Goal: Task Accomplishment & Management: Manage account settings

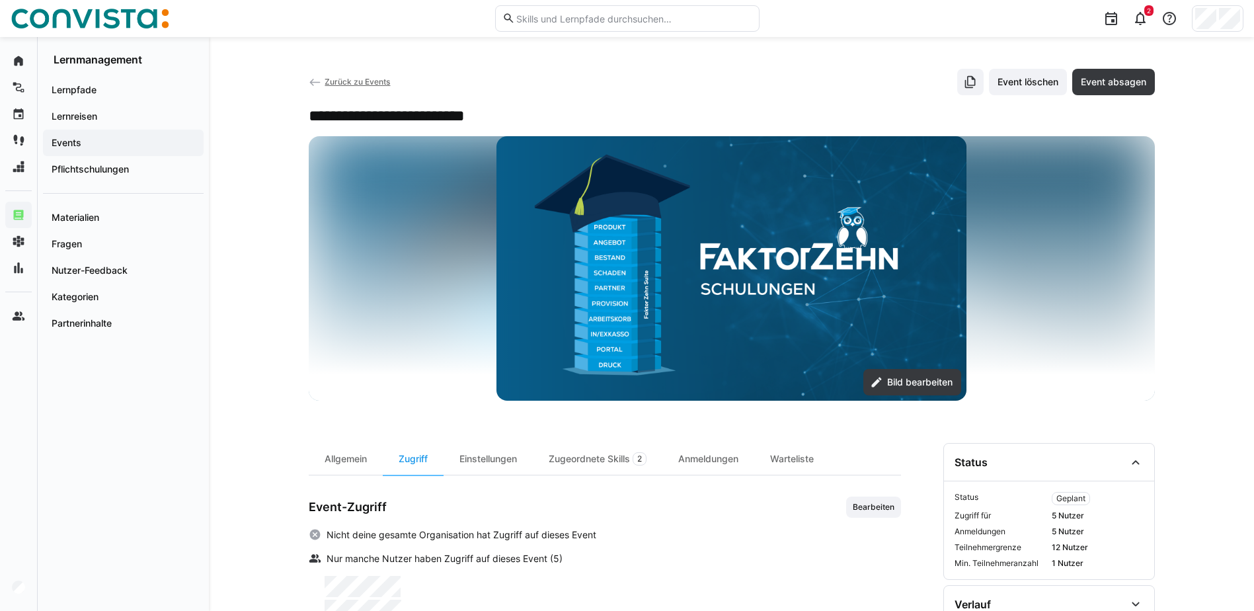
click at [335, 87] on app-back-navigation "Zurück zu Events" at bounding box center [350, 82] width 82 height 15
click at [340, 83] on span "Zurück zu Events" at bounding box center [356, 82] width 65 height 10
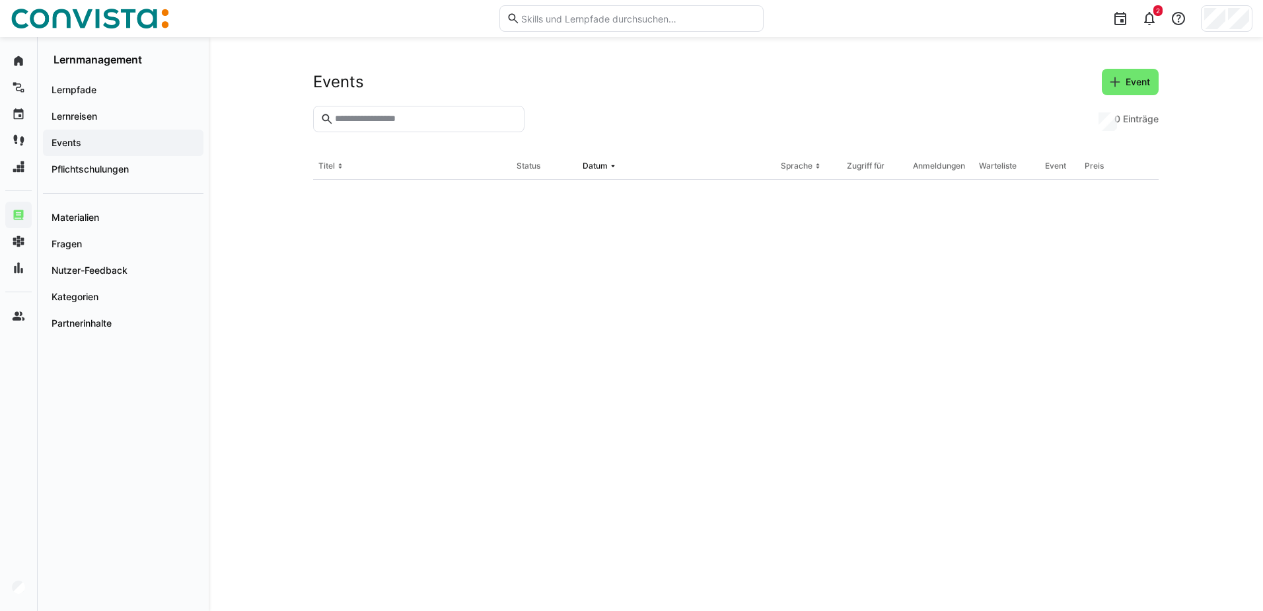
click at [384, 114] on input "text" at bounding box center [426, 119] width 184 height 12
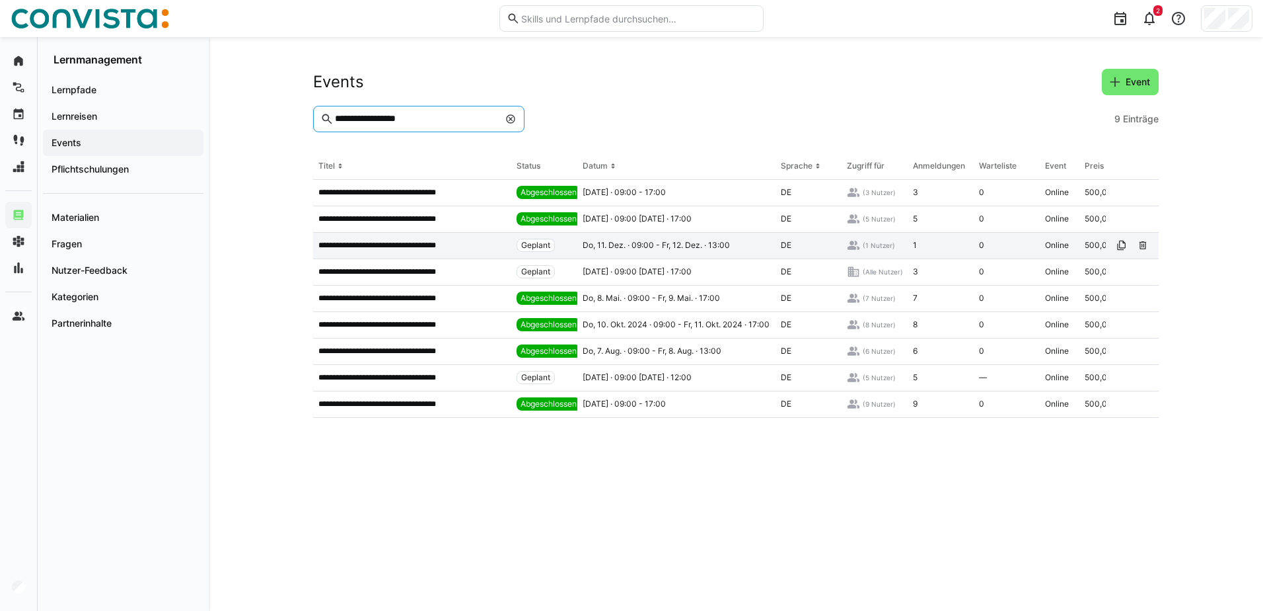
type input "**********"
click at [437, 239] on div "**********" at bounding box center [412, 246] width 198 height 26
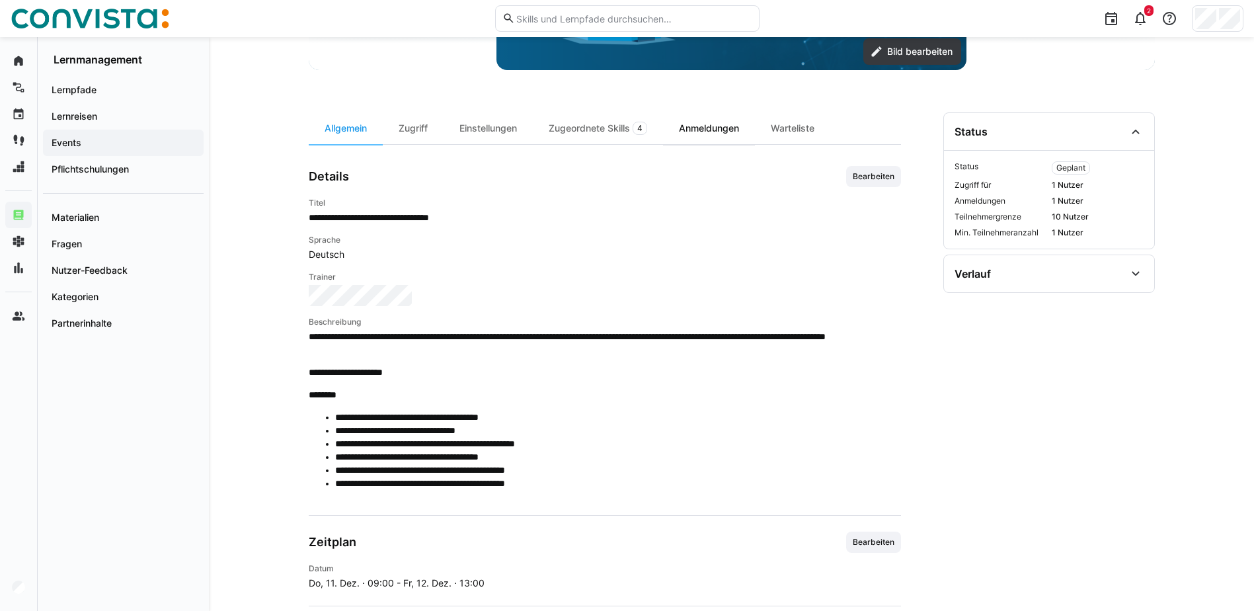
click at [730, 120] on div "Anmeldungen" at bounding box center [709, 128] width 92 height 32
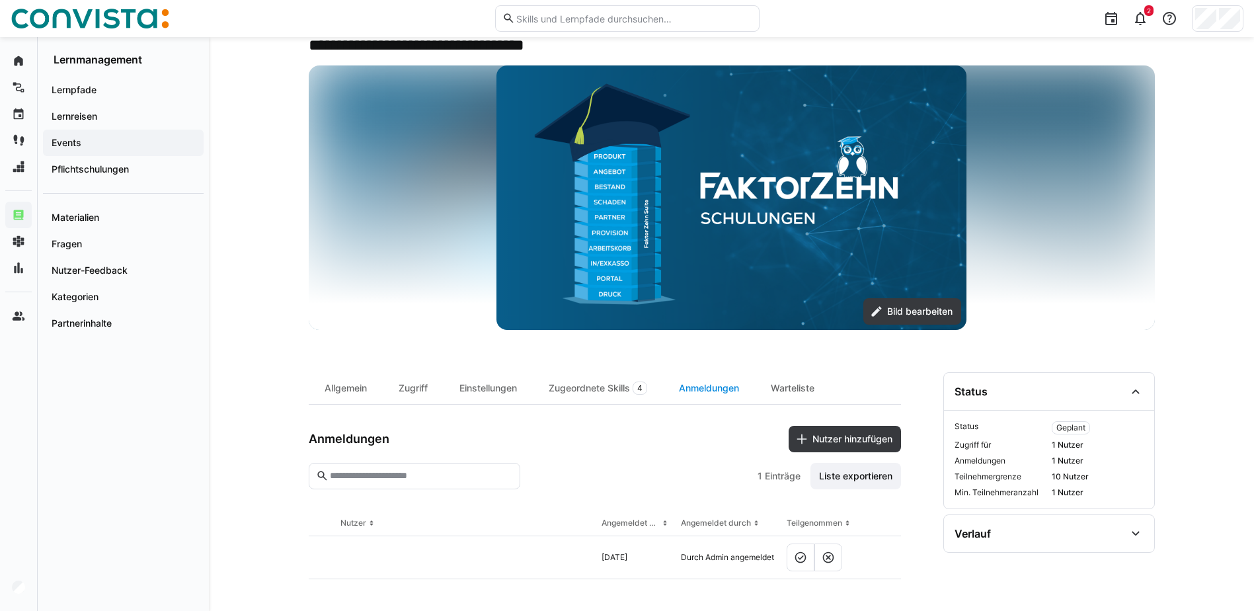
scroll to position [71, 0]
click at [839, 443] on span "Nutzer hinzufügen" at bounding box center [852, 438] width 84 height 13
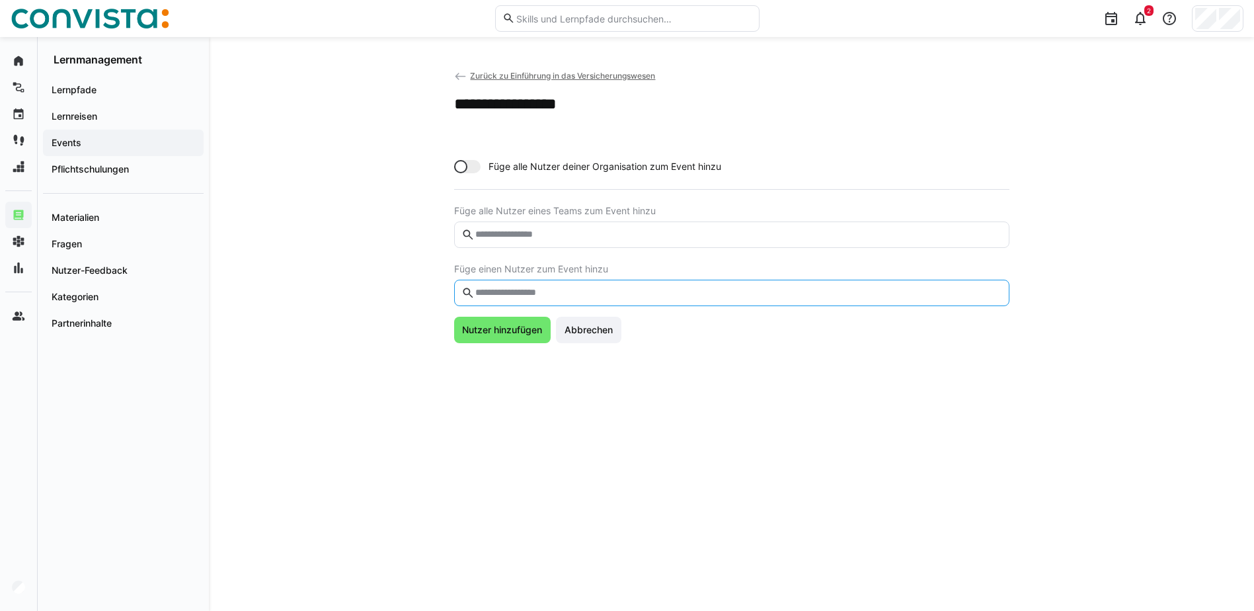
click at [588, 296] on input "text" at bounding box center [737, 293] width 527 height 12
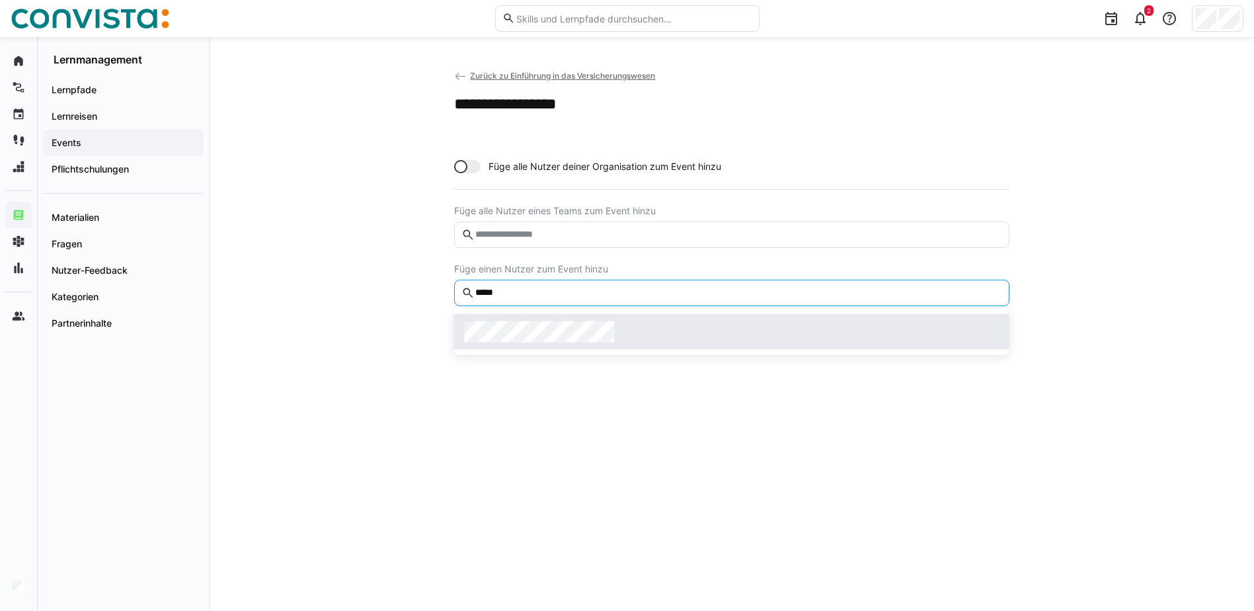
type input "*****"
click at [570, 343] on span at bounding box center [731, 332] width 555 height 36
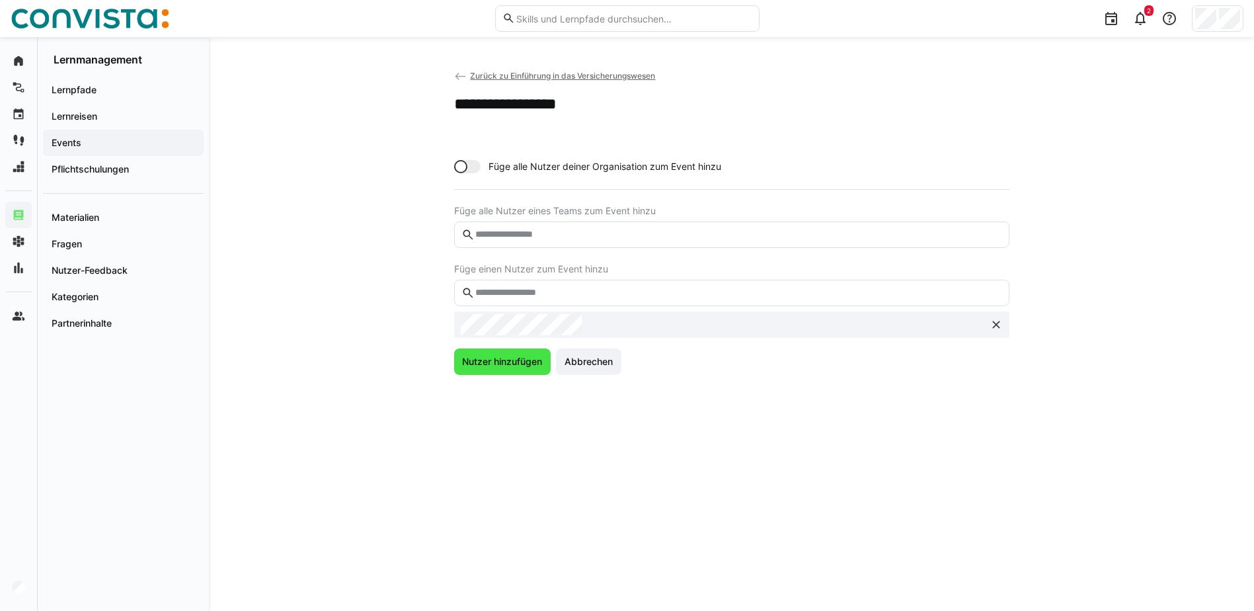
click at [521, 356] on span "Nutzer hinzufügen" at bounding box center [502, 361] width 84 height 13
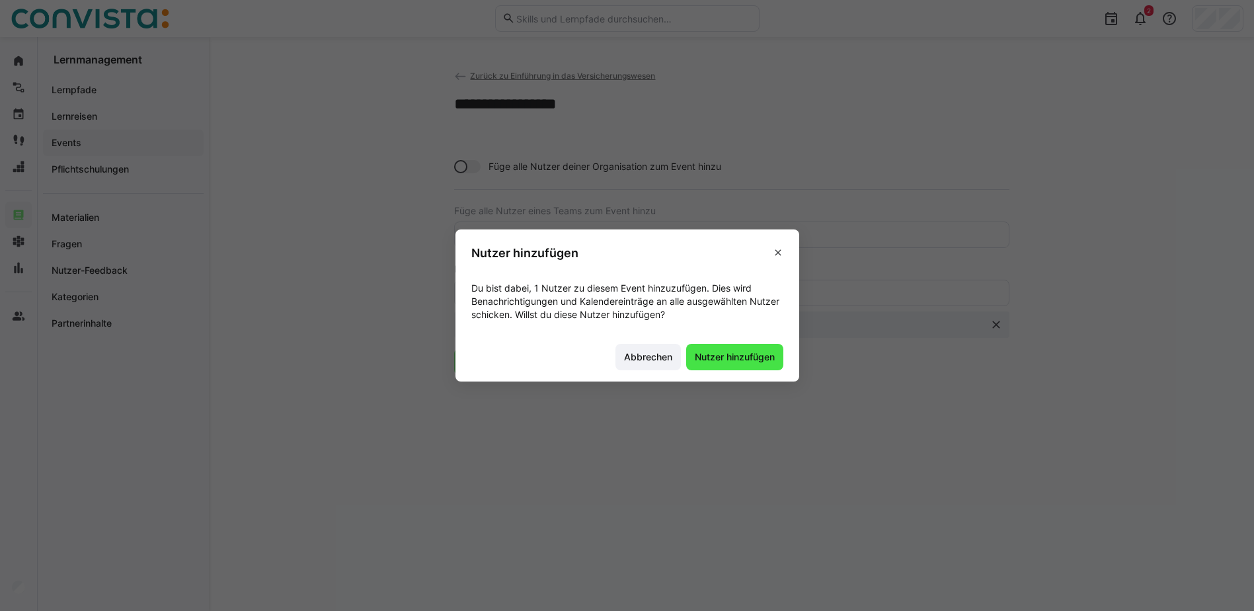
click at [708, 361] on span "Nutzer hinzufügen" at bounding box center [735, 356] width 84 height 13
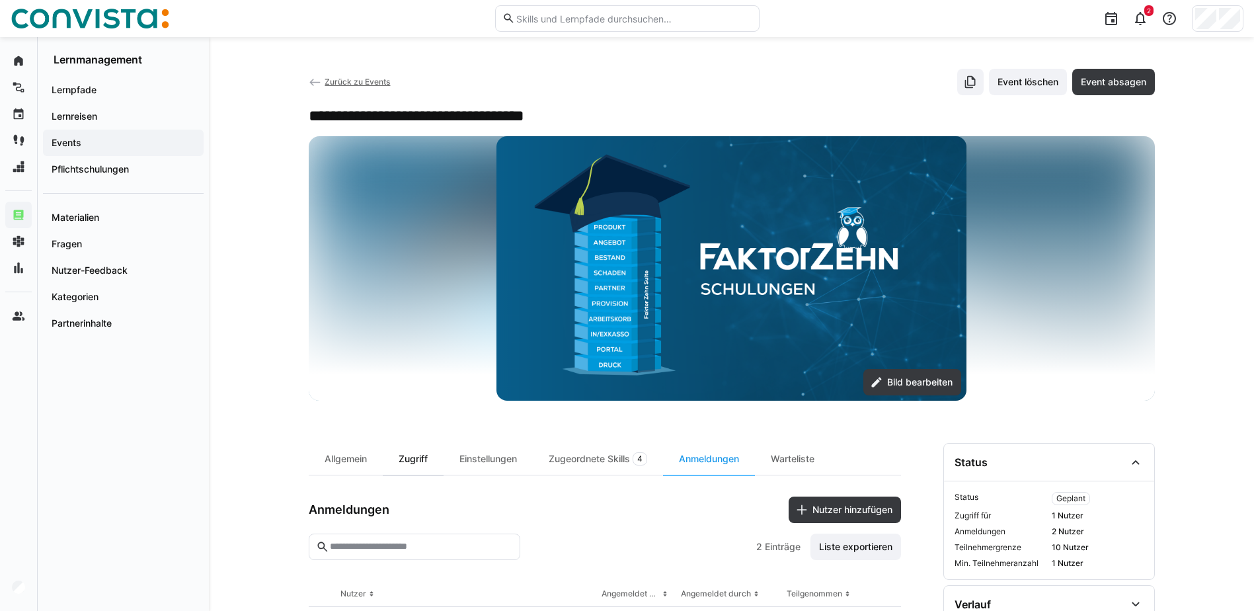
click at [389, 469] on div "Zugriff" at bounding box center [413, 459] width 61 height 32
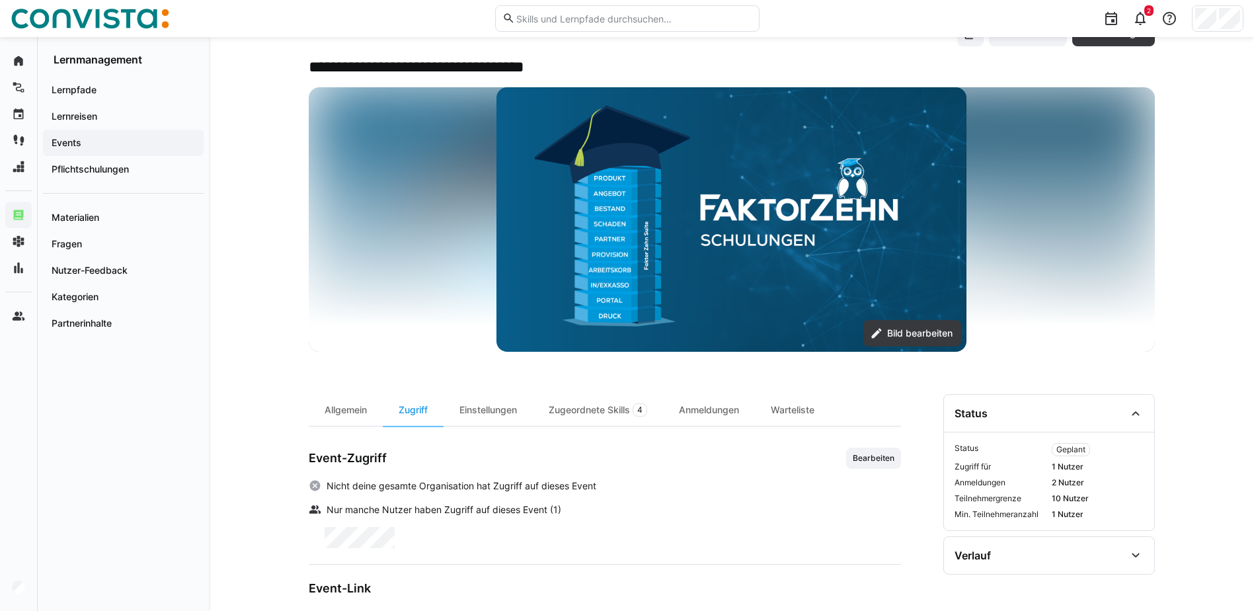
scroll to position [114, 0]
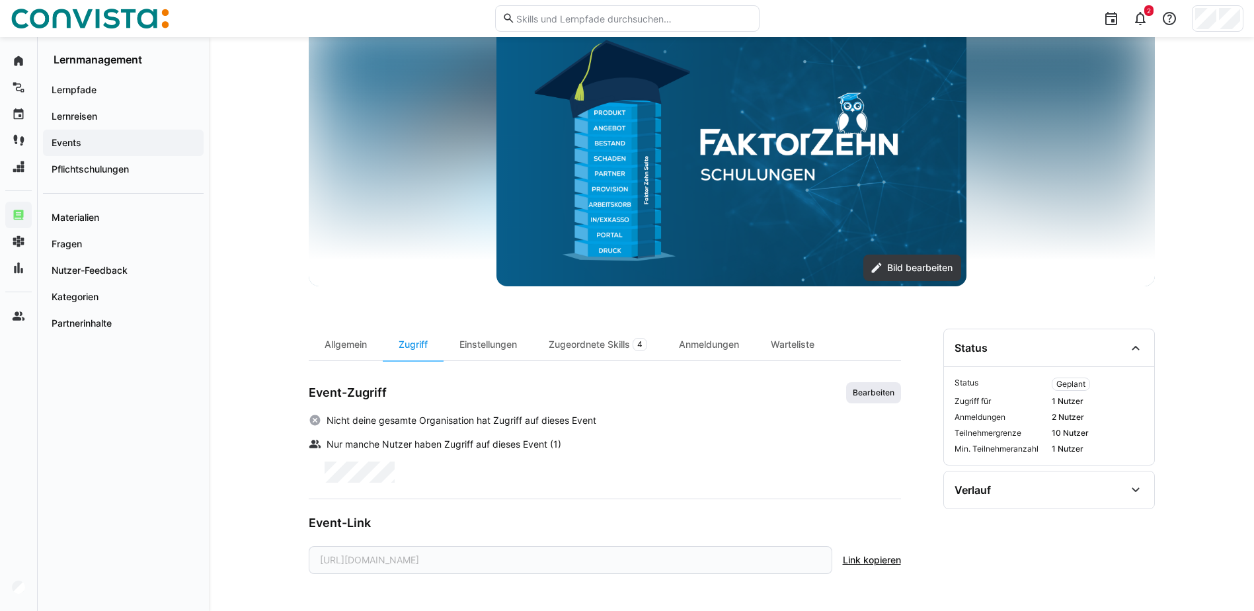
click at [875, 398] on span "Bearbeiten" at bounding box center [873, 392] width 55 height 21
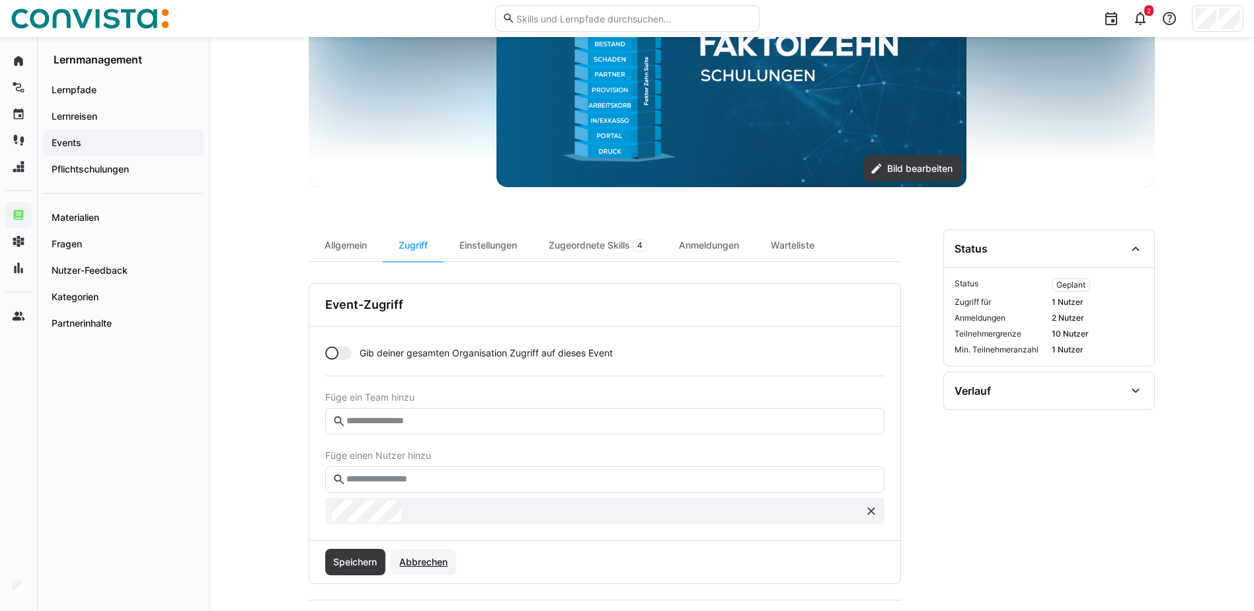
scroll to position [315, 0]
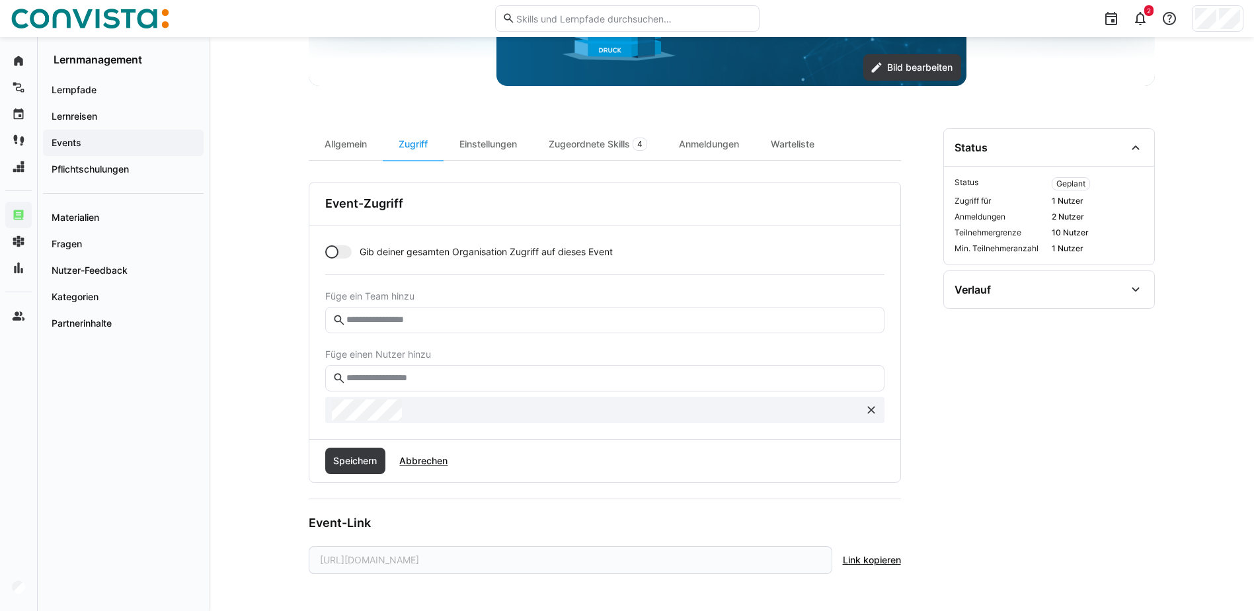
click at [440, 376] on input "text" at bounding box center [610, 378] width 531 height 12
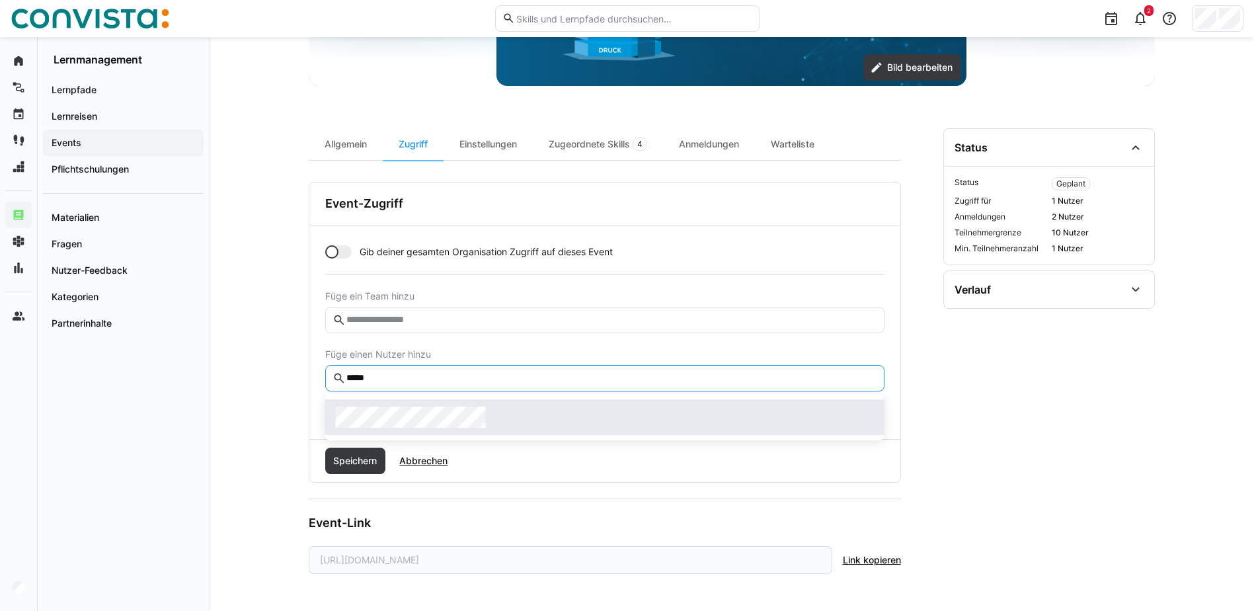
type input "*****"
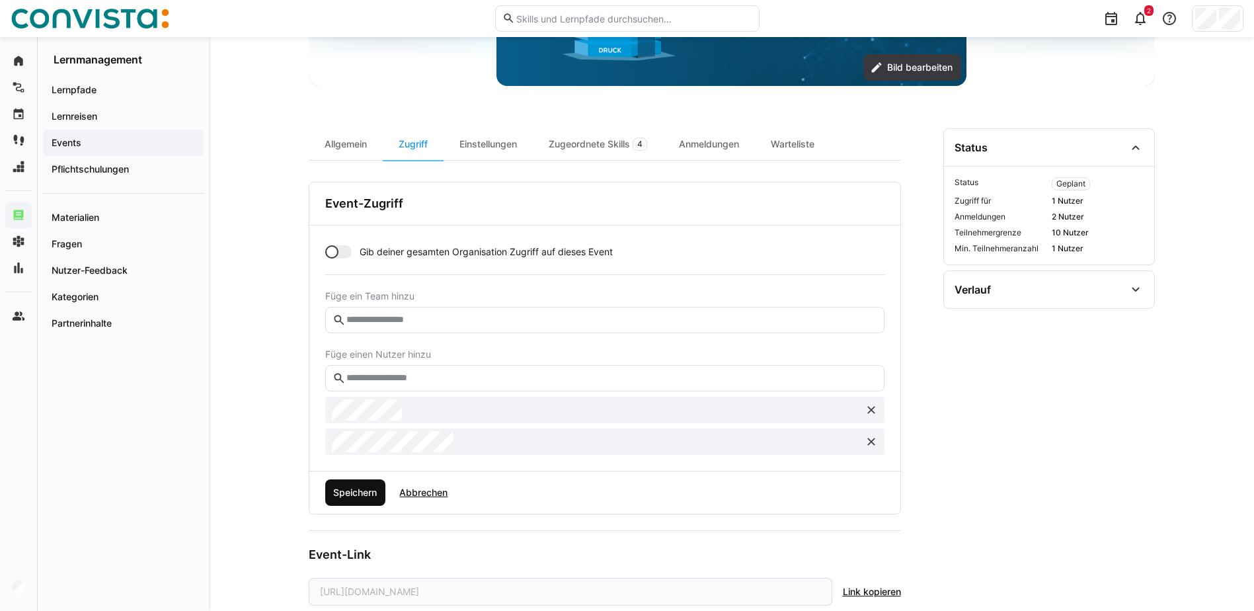
click at [359, 479] on span "Speichern" at bounding box center [355, 492] width 61 height 26
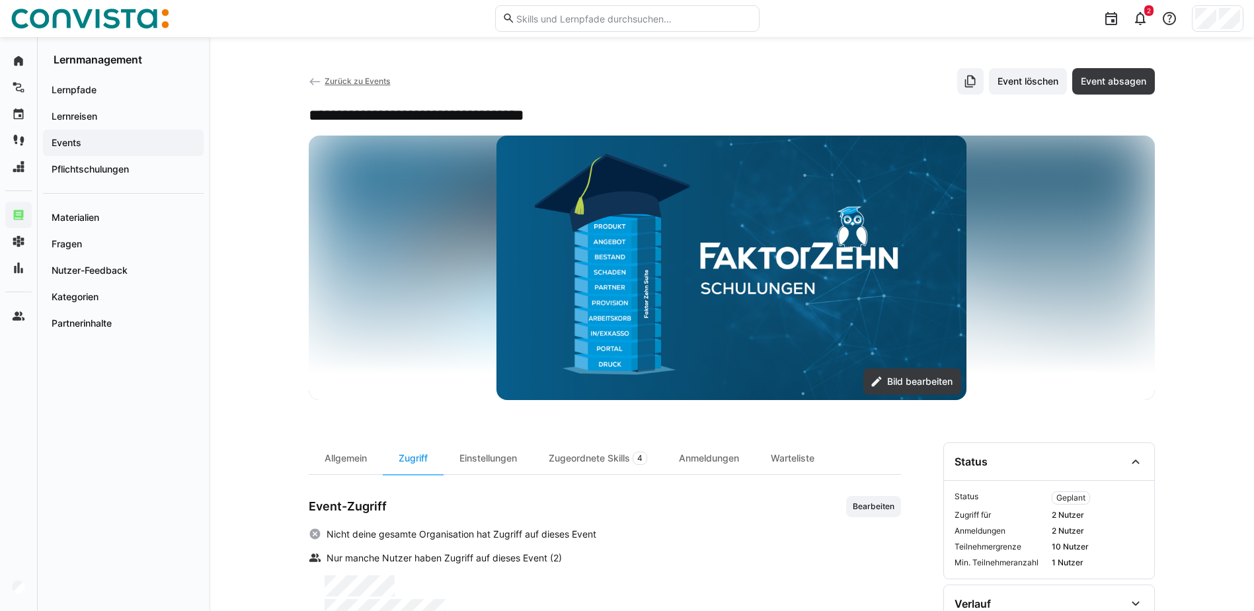
scroll to position [0, 0]
click at [351, 83] on span "Zurück zu Events" at bounding box center [356, 82] width 65 height 10
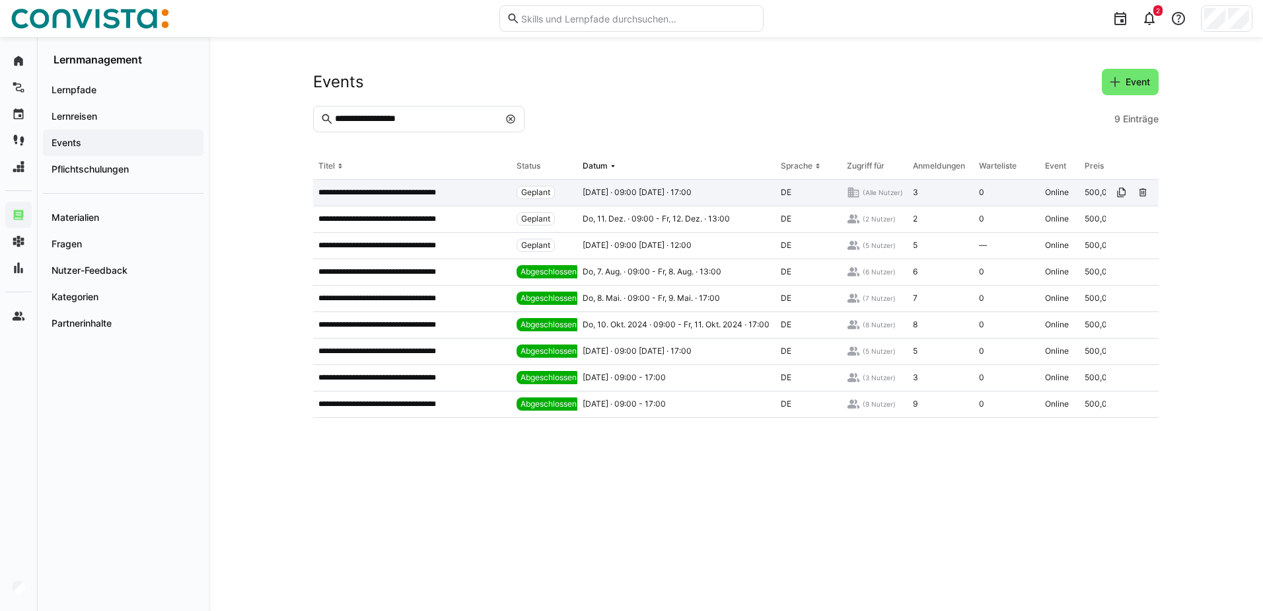
click at [502, 197] on app-table-first-column "**********" at bounding box center [413, 192] width 188 height 11
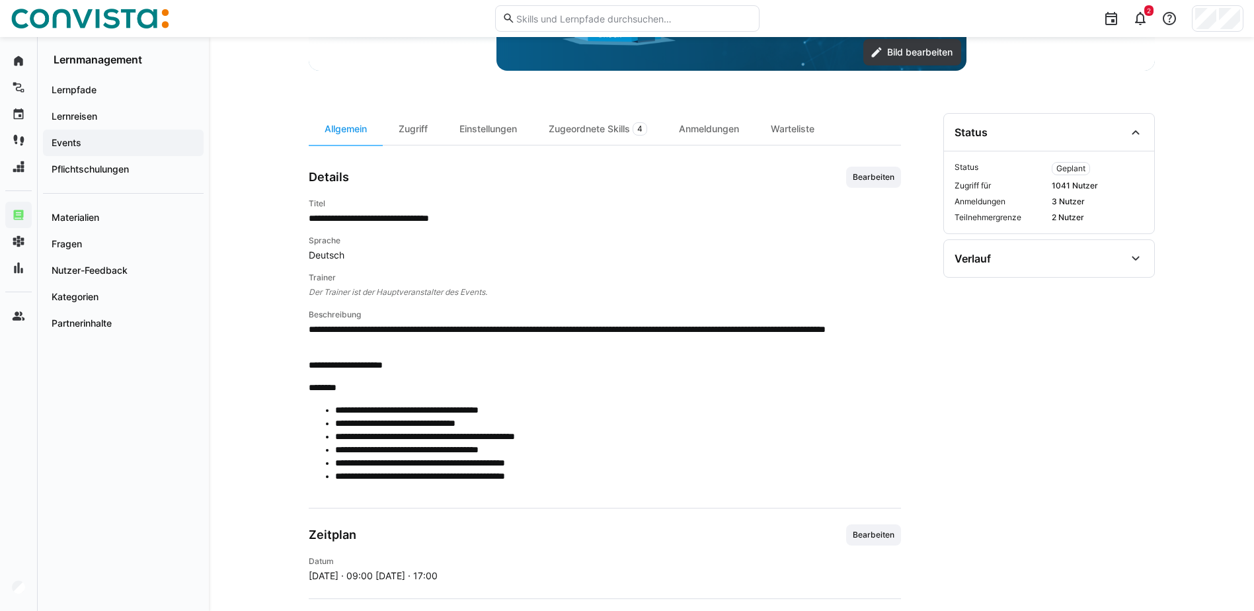
scroll to position [330, 0]
click at [706, 135] on div "Anmeldungen" at bounding box center [709, 128] width 92 height 32
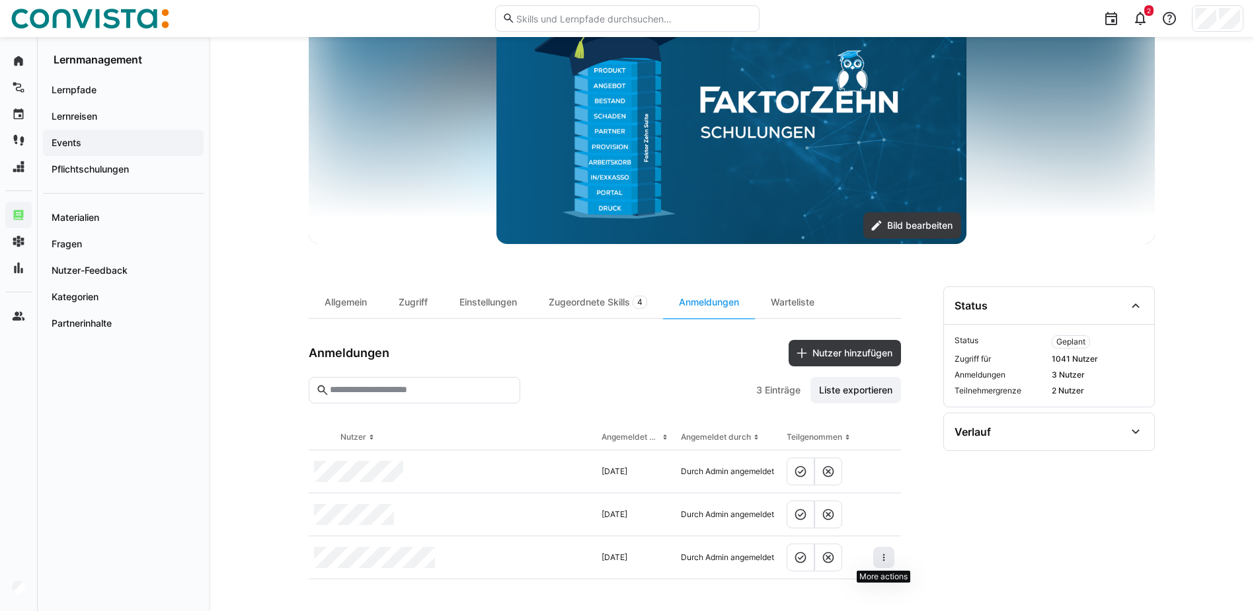
click at [880, 559] on eds-icon at bounding box center [883, 557] width 11 height 11
click at [886, 556] on eds-icon at bounding box center [883, 557] width 11 height 11
click at [871, 587] on div "Teilnehmer entfernen" at bounding box center [842, 587] width 81 height 11
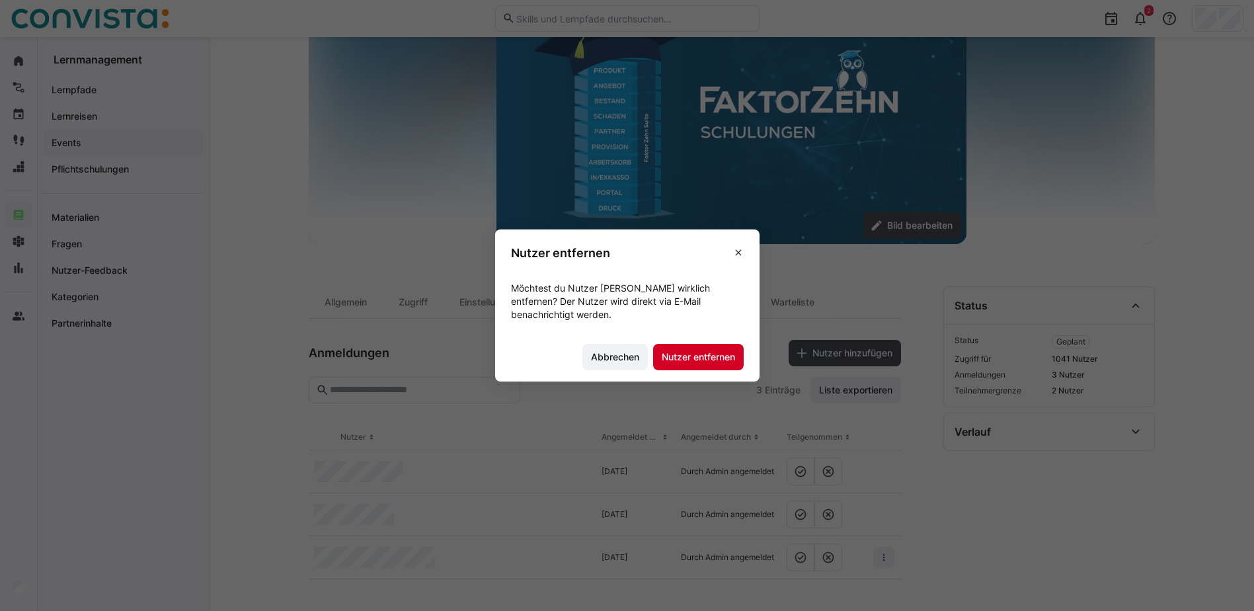
click at [704, 361] on span "Nutzer entfernen" at bounding box center [697, 356] width 77 height 13
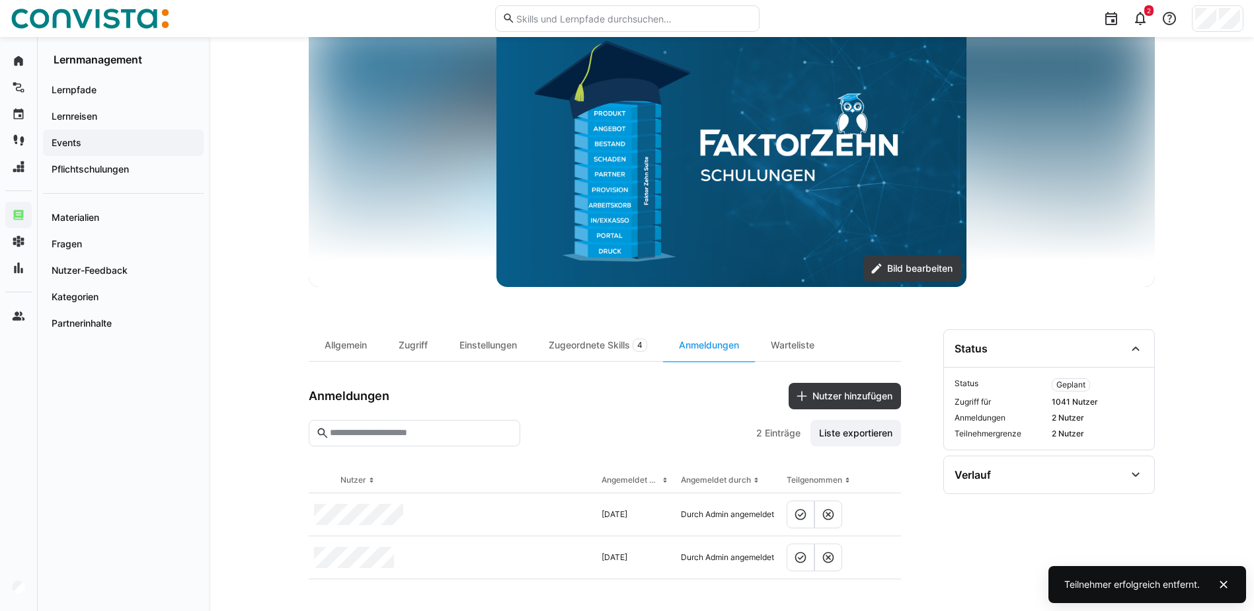
scroll to position [114, 0]
